Goal: Find specific page/section: Find specific page/section

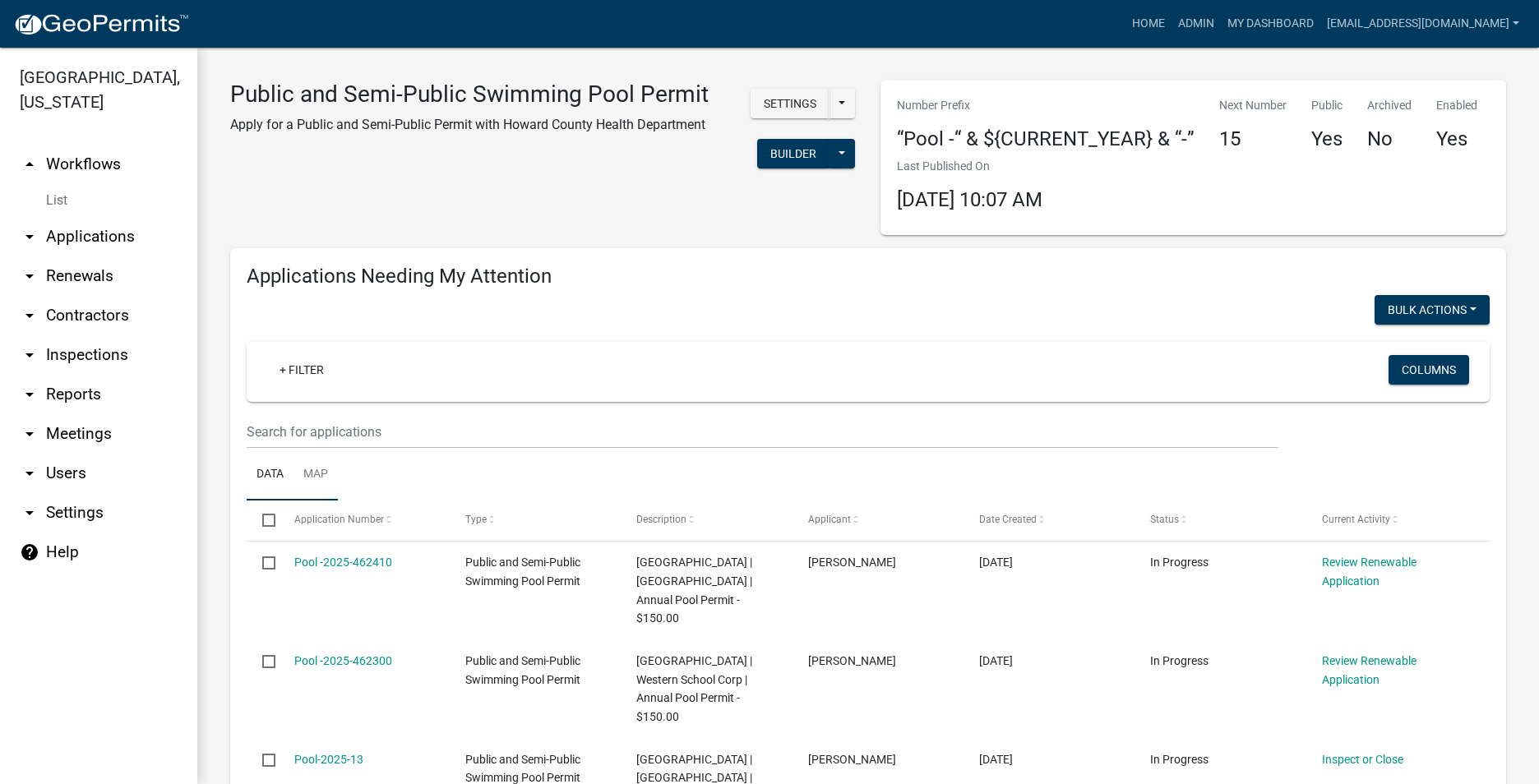
scroll to position [411, 0]
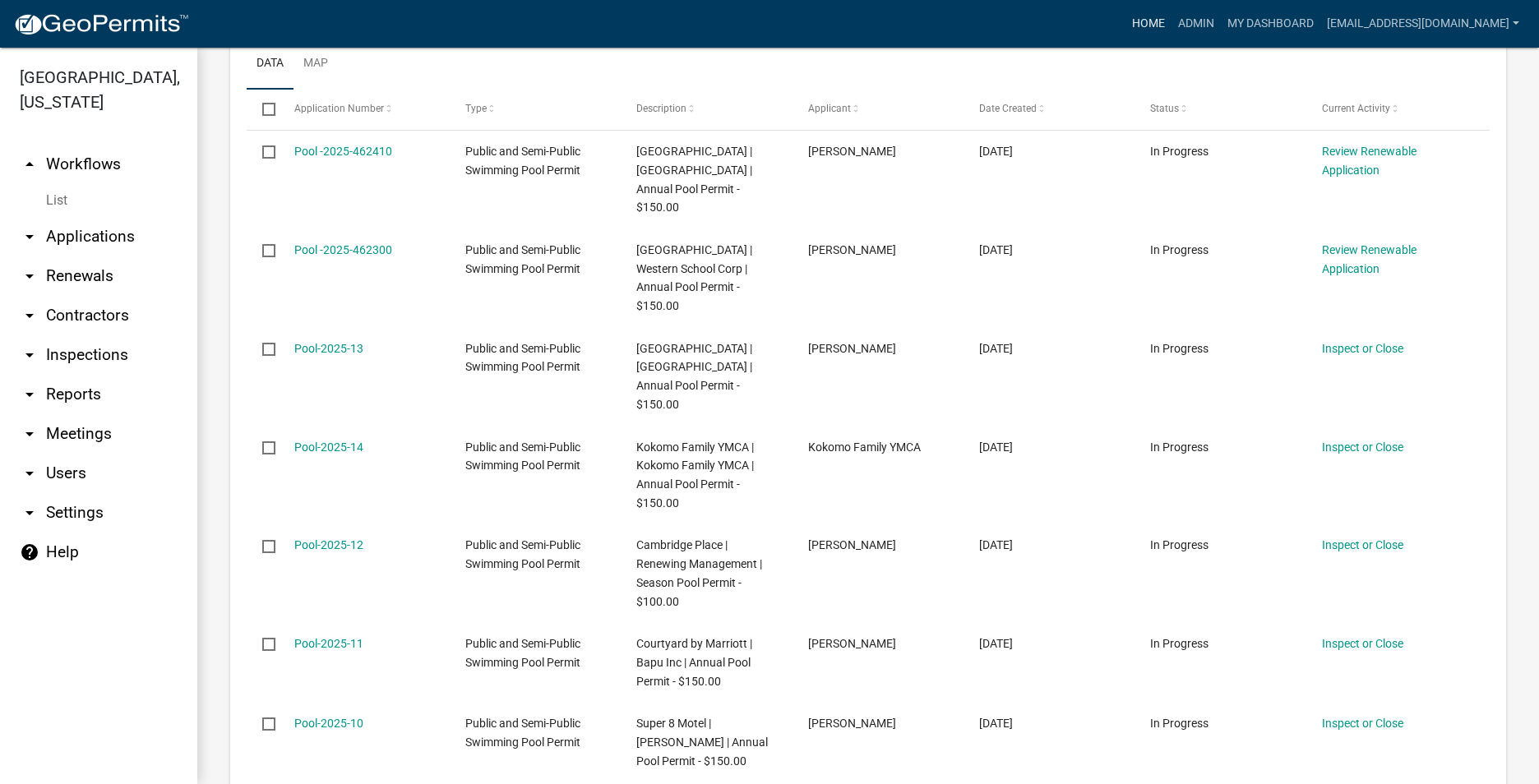
click at [1125, 19] on link "Home" at bounding box center [1148, 24] width 46 height 31
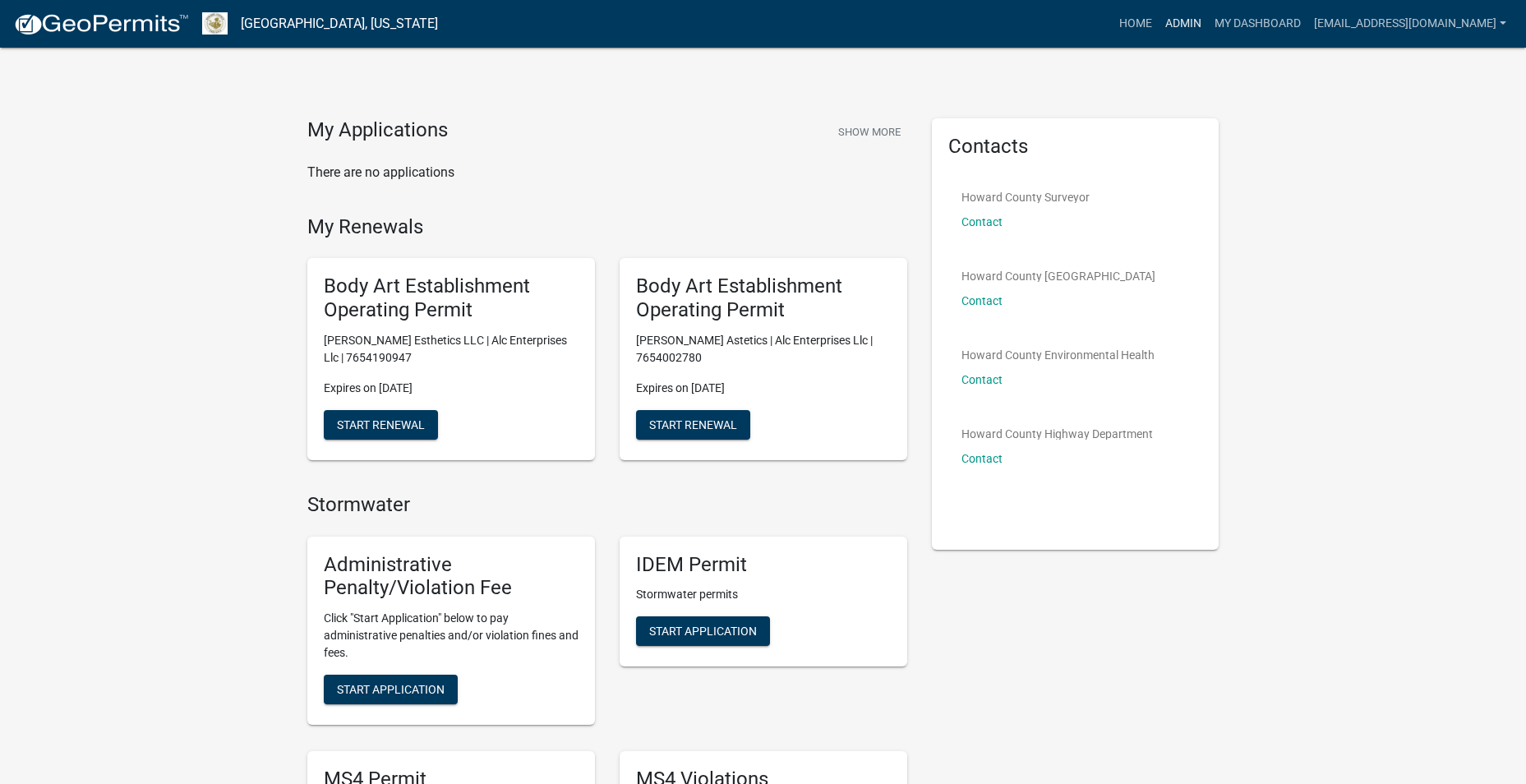
click at [1159, 18] on link "Admin" at bounding box center [1183, 24] width 50 height 31
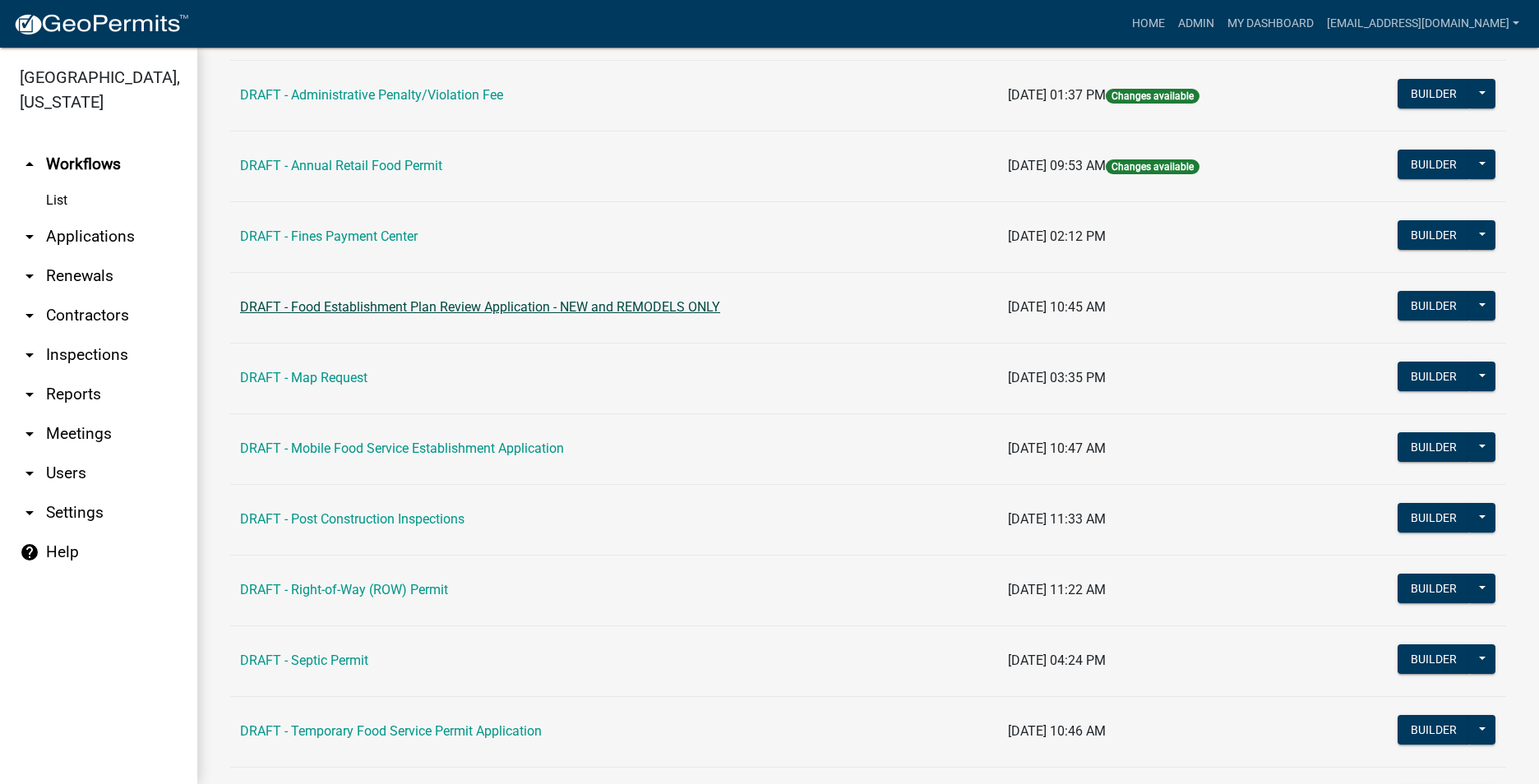
scroll to position [327, 0]
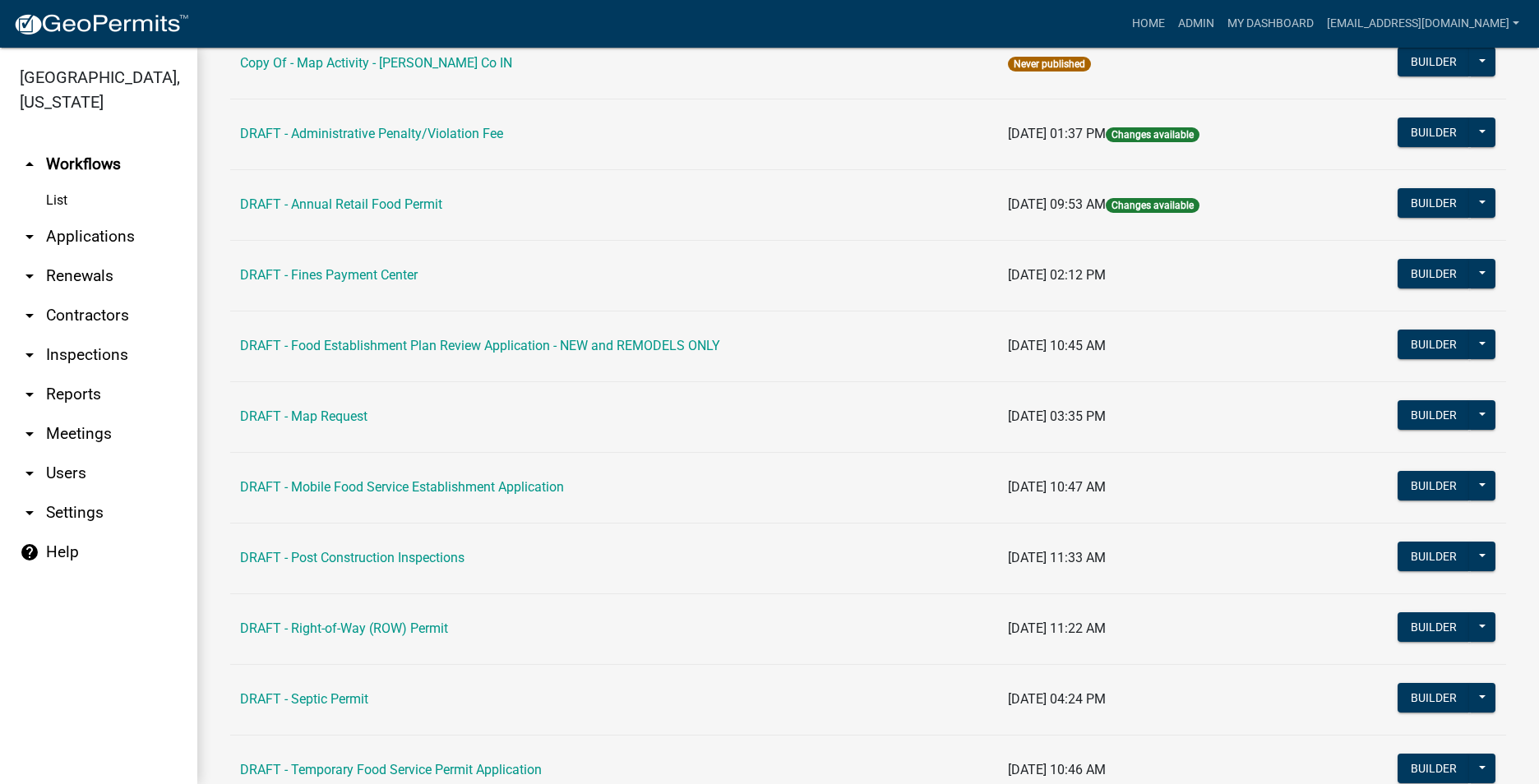
click at [68, 465] on link "arrow_drop_down Users" at bounding box center [98, 473] width 198 height 39
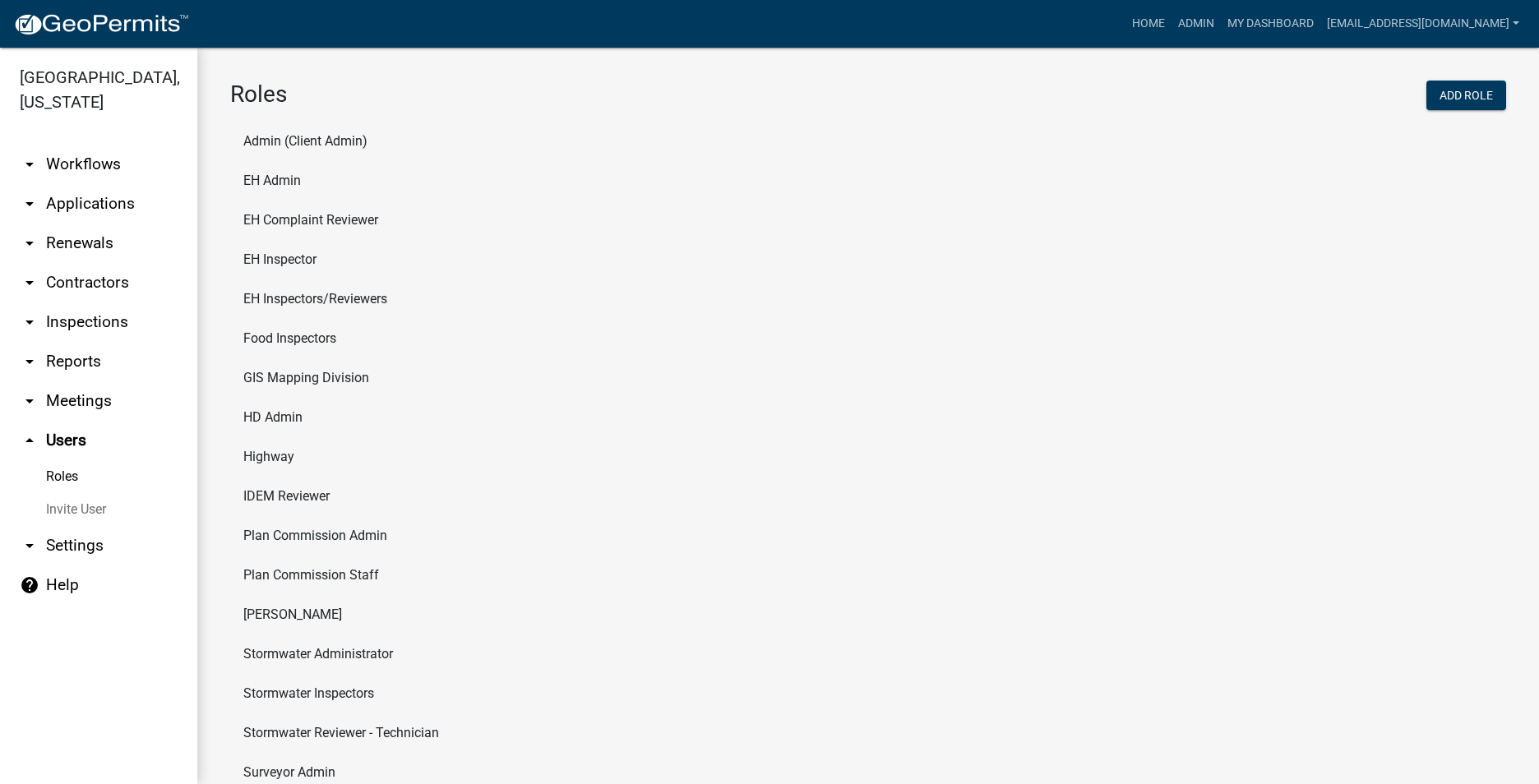
click at [53, 404] on link "arrow_drop_down Meetings" at bounding box center [98, 401] width 198 height 39
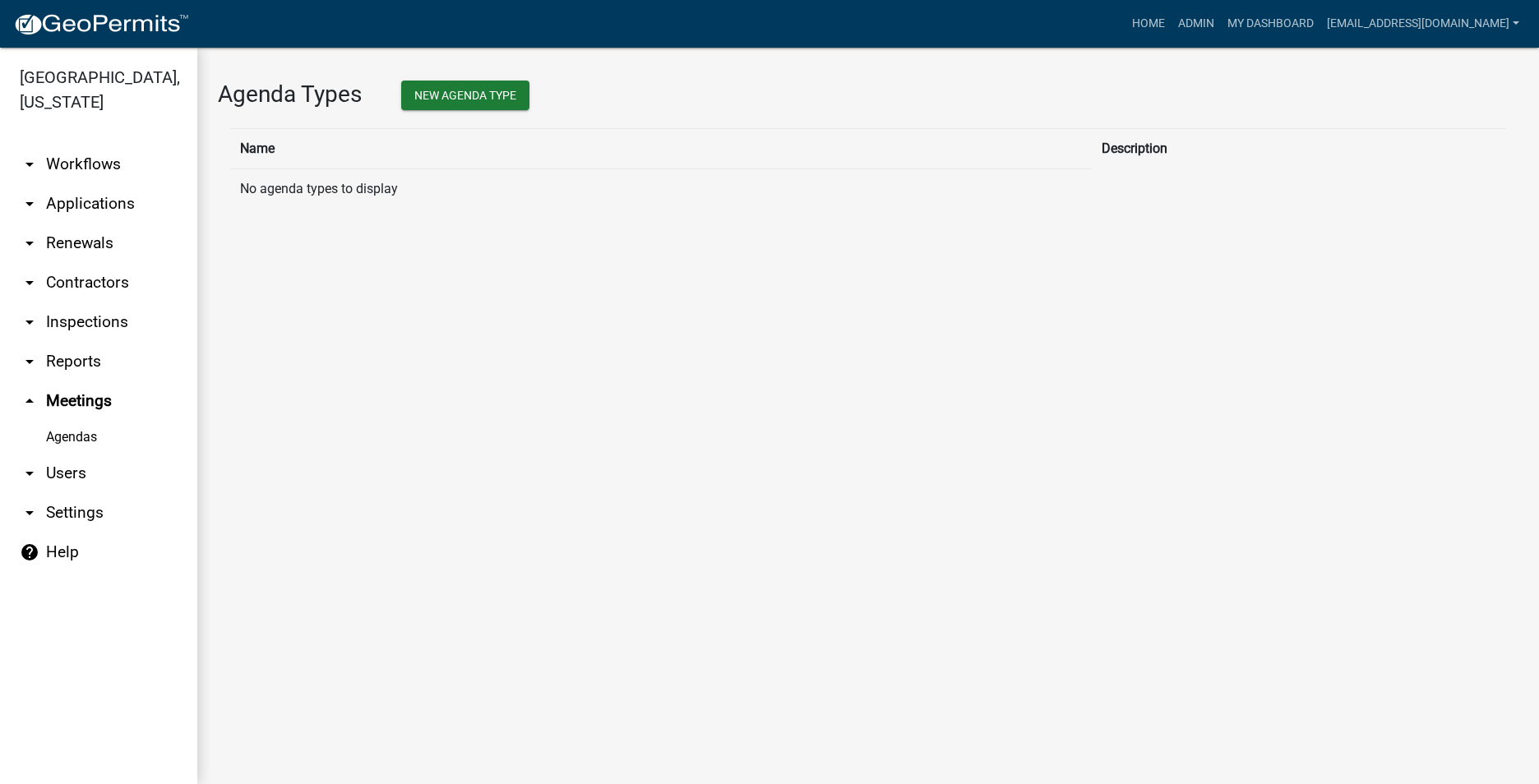
click at [79, 329] on link "arrow_drop_down Inspections" at bounding box center [98, 322] width 198 height 39
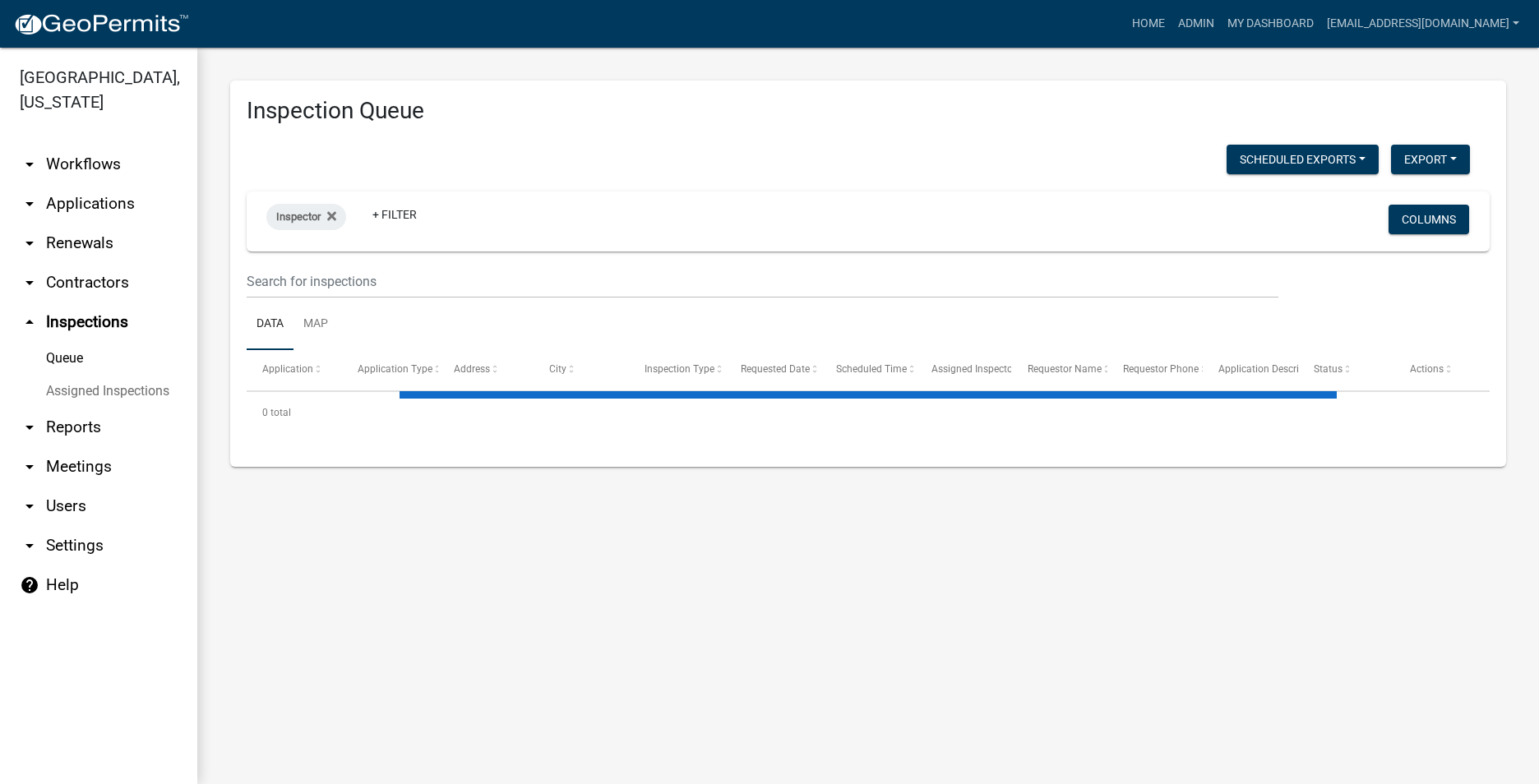
click at [66, 287] on link "arrow_drop_down Contractors" at bounding box center [98, 282] width 198 height 39
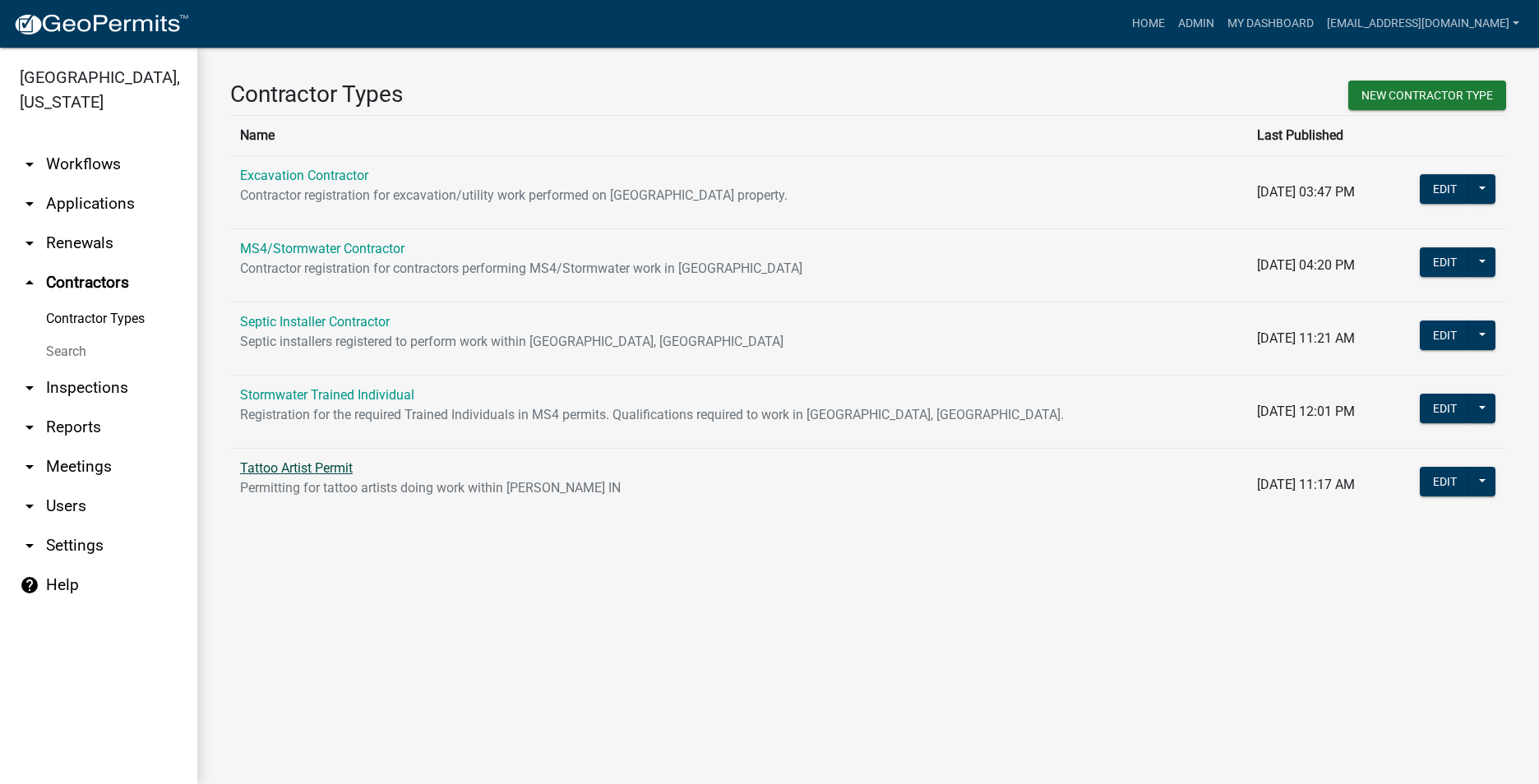
click at [304, 466] on link "Tattoo Artist Permit" at bounding box center [297, 468] width 113 height 16
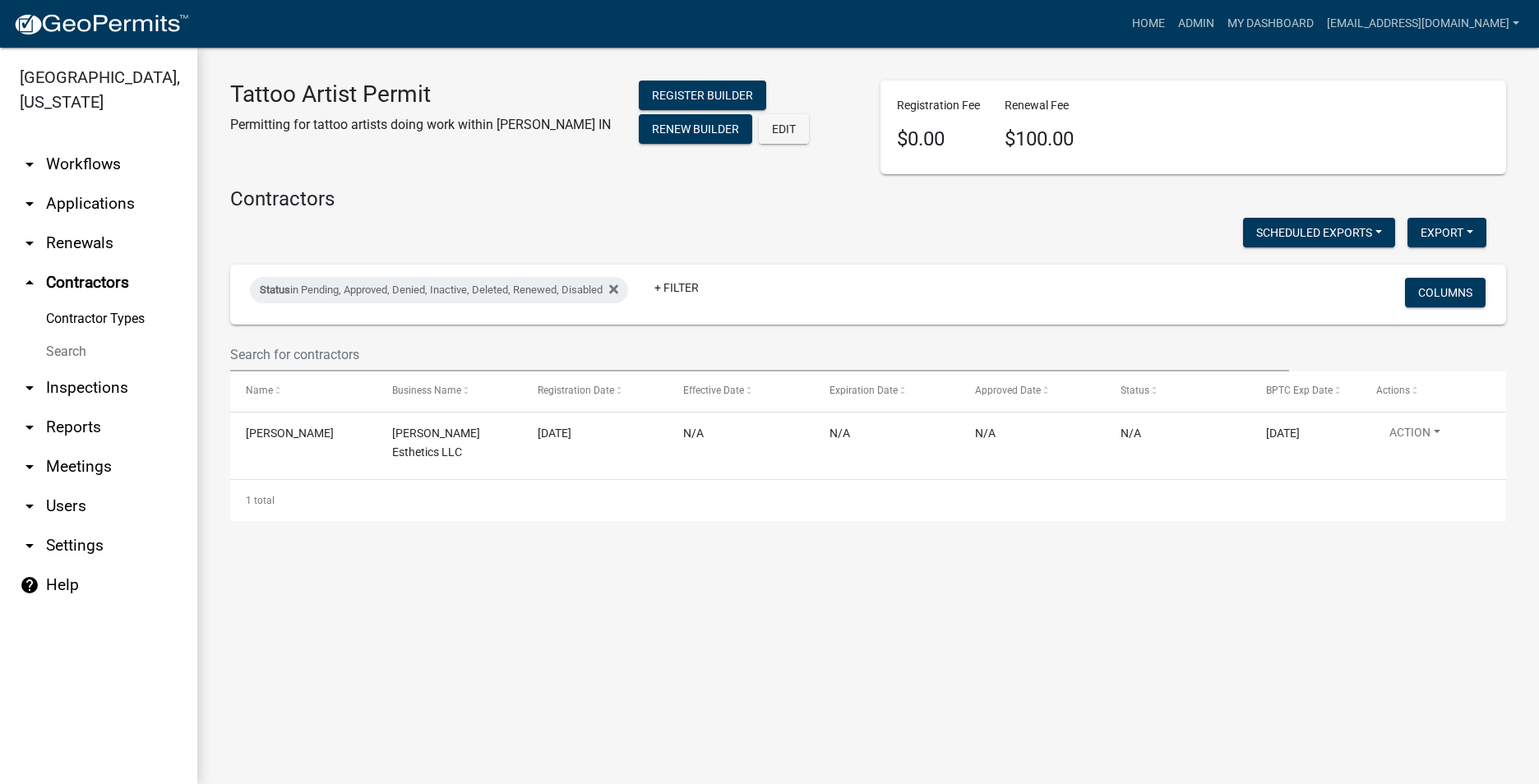
click at [99, 170] on link "arrow_drop_down Workflows" at bounding box center [98, 164] width 198 height 39
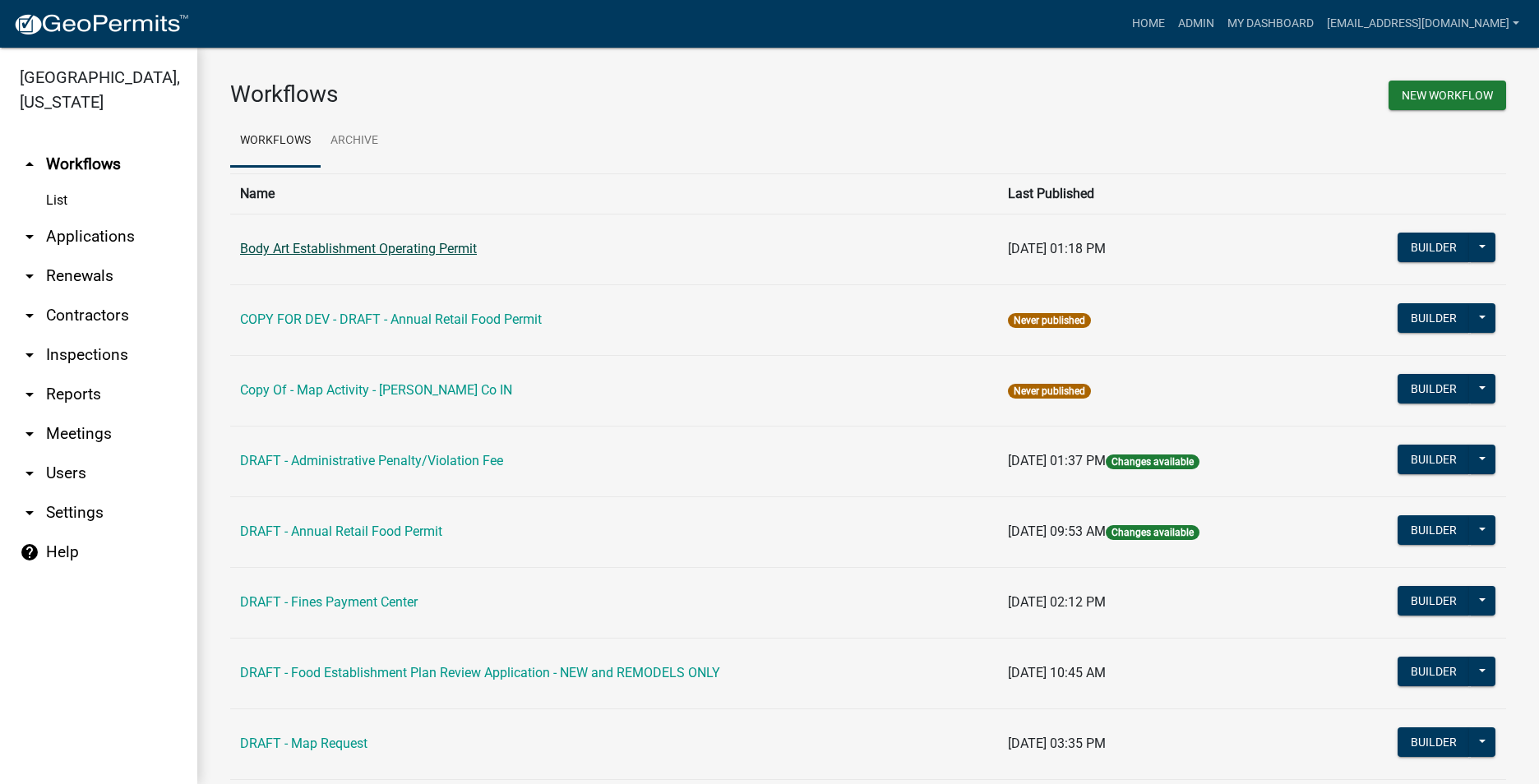
click at [329, 250] on link "Body Art Establishment Operating Permit" at bounding box center [359, 249] width 237 height 16
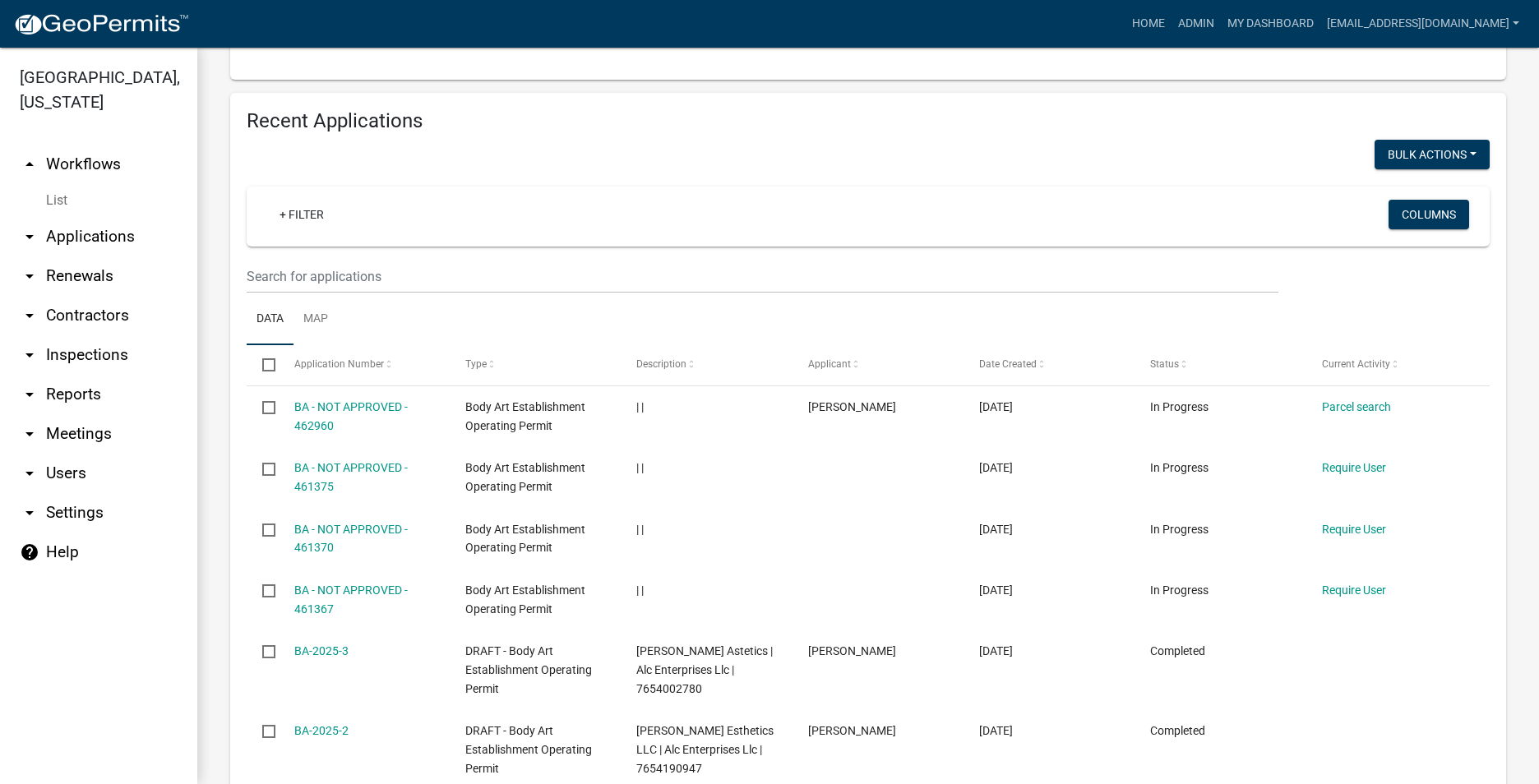
scroll to position [576, 0]
